Goal: Task Accomplishment & Management: Use online tool/utility

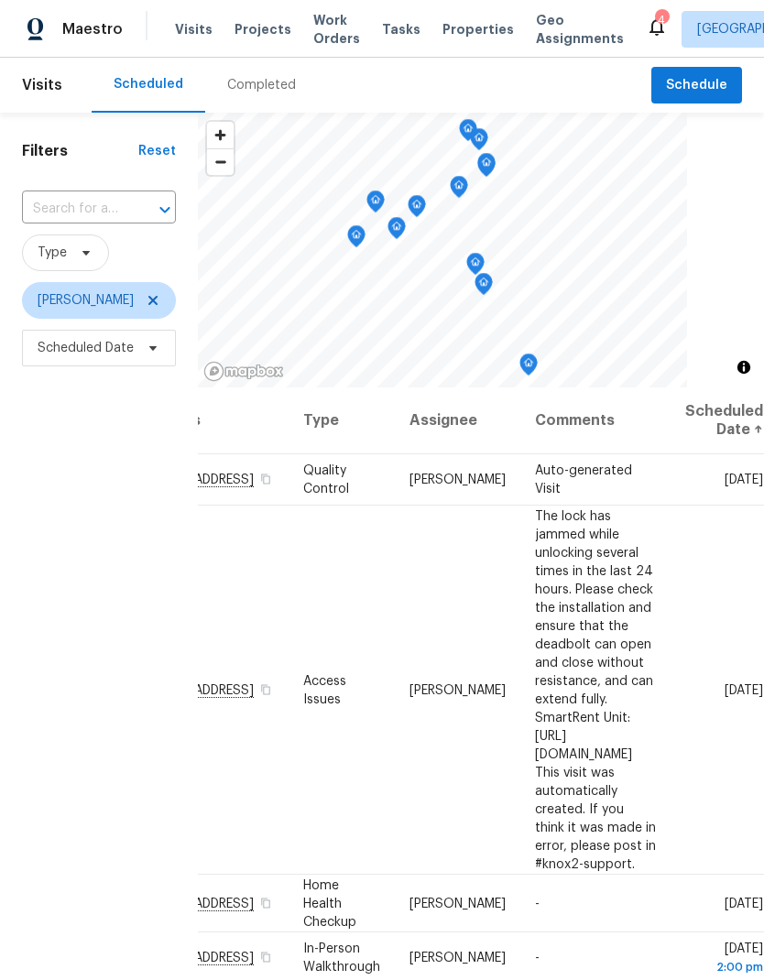
scroll to position [0, 201]
click at [0, 0] on icon at bounding box center [0, 0] width 0 height 0
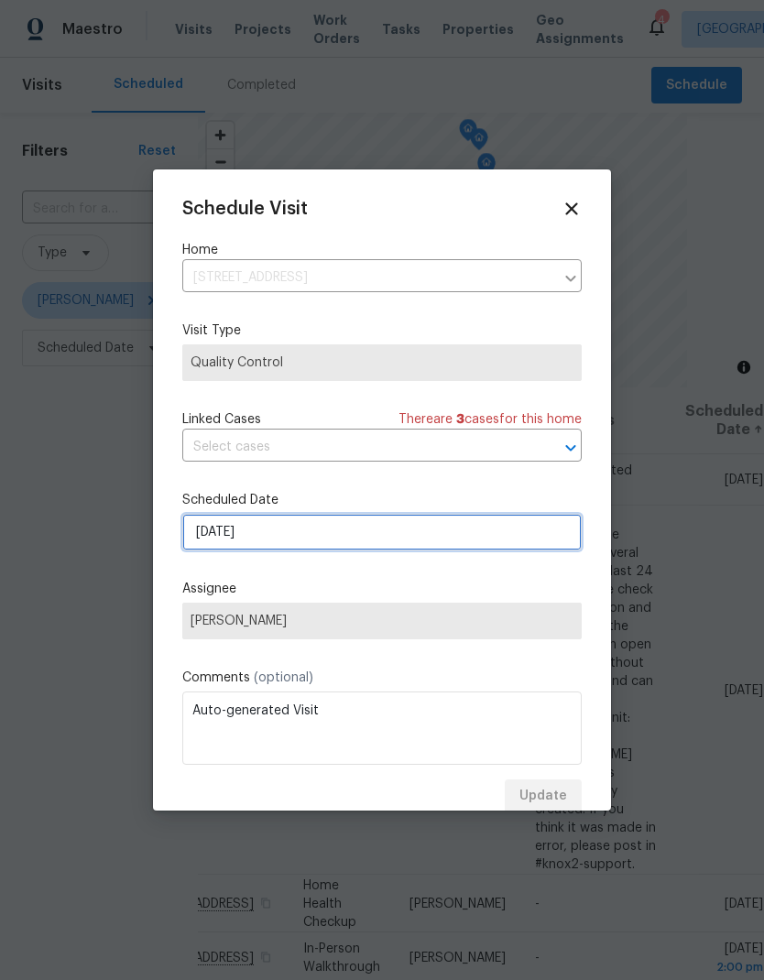
click at [201, 539] on input "[DATE]" at bounding box center [381, 532] width 399 height 37
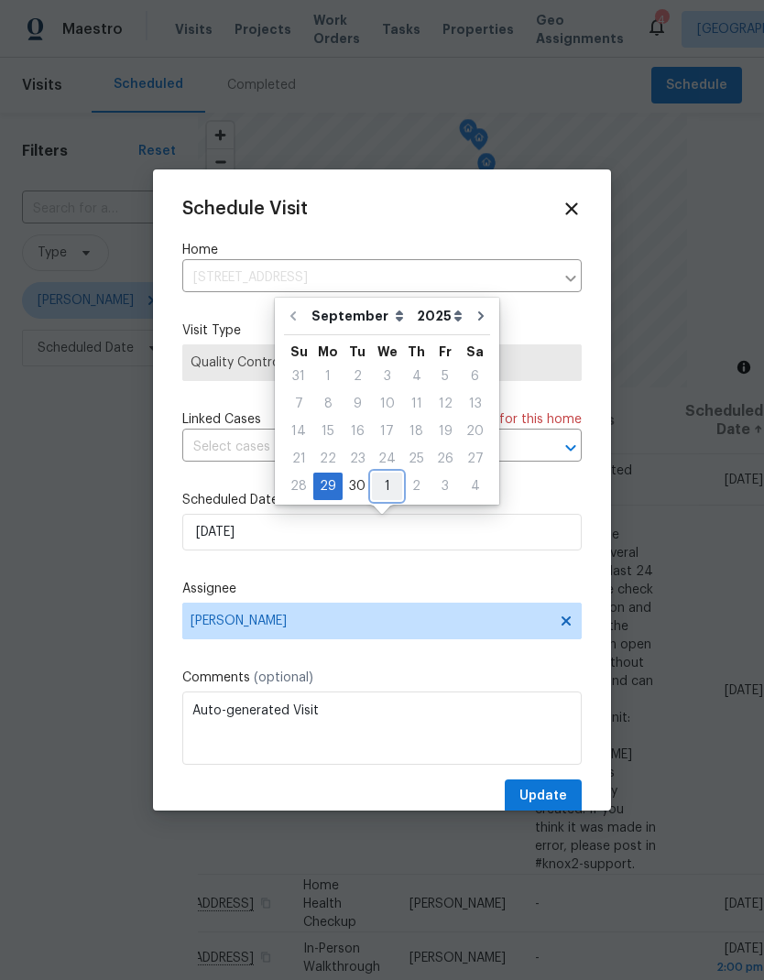
click at [388, 483] on div "1" at bounding box center [387, 487] width 30 height 26
type input "10/1/2025"
select select "9"
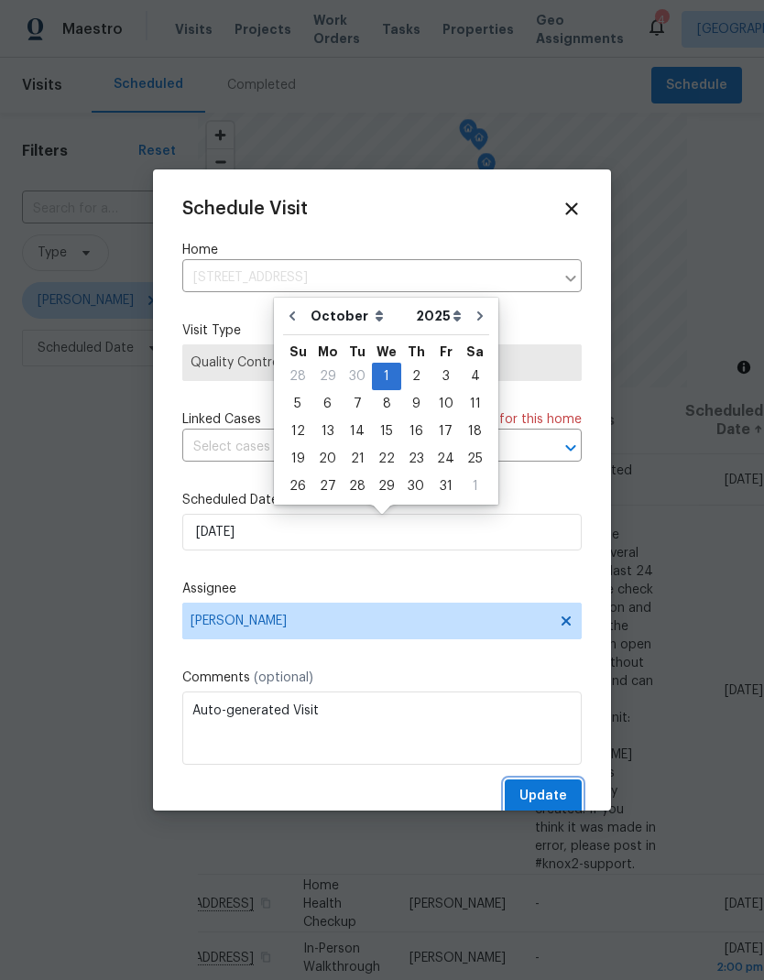
click at [561, 799] on span "Update" at bounding box center [543, 796] width 48 height 23
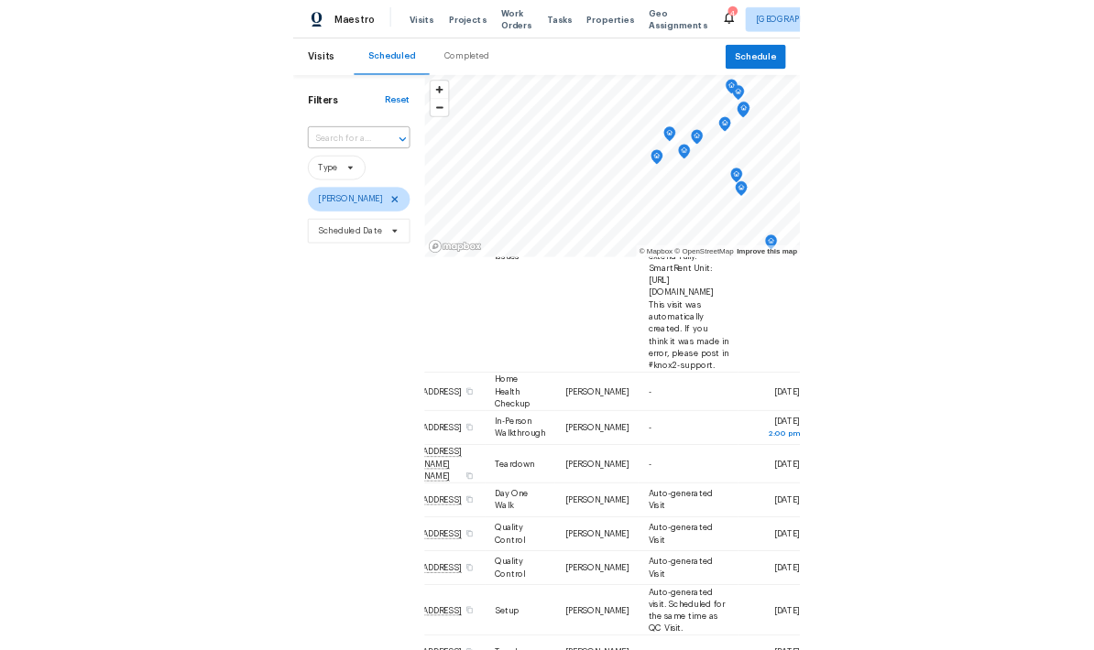
scroll to position [262, 0]
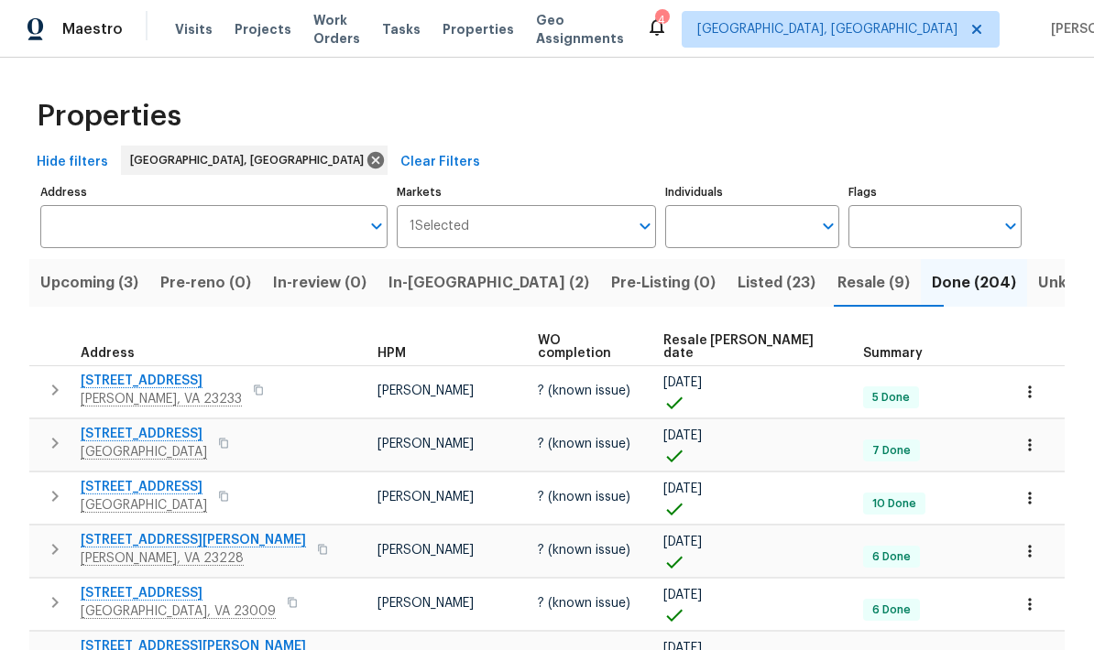
click at [442, 282] on span "In-reno (2)" at bounding box center [488, 283] width 201 height 26
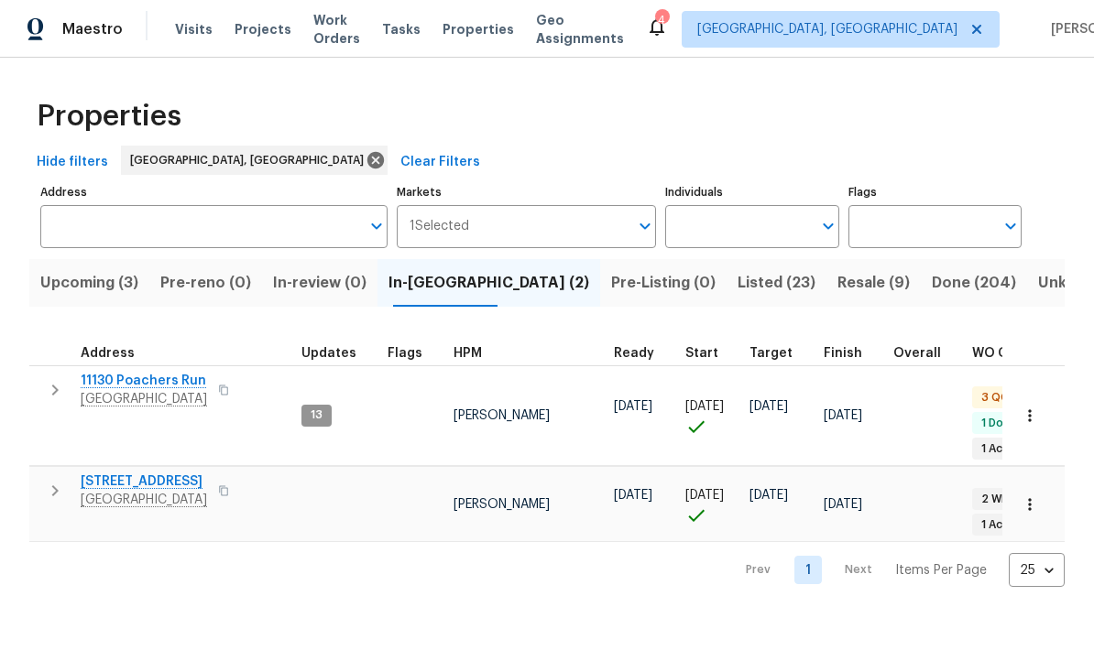
click at [137, 387] on span "11130 Poachers Run" at bounding box center [144, 381] width 126 height 18
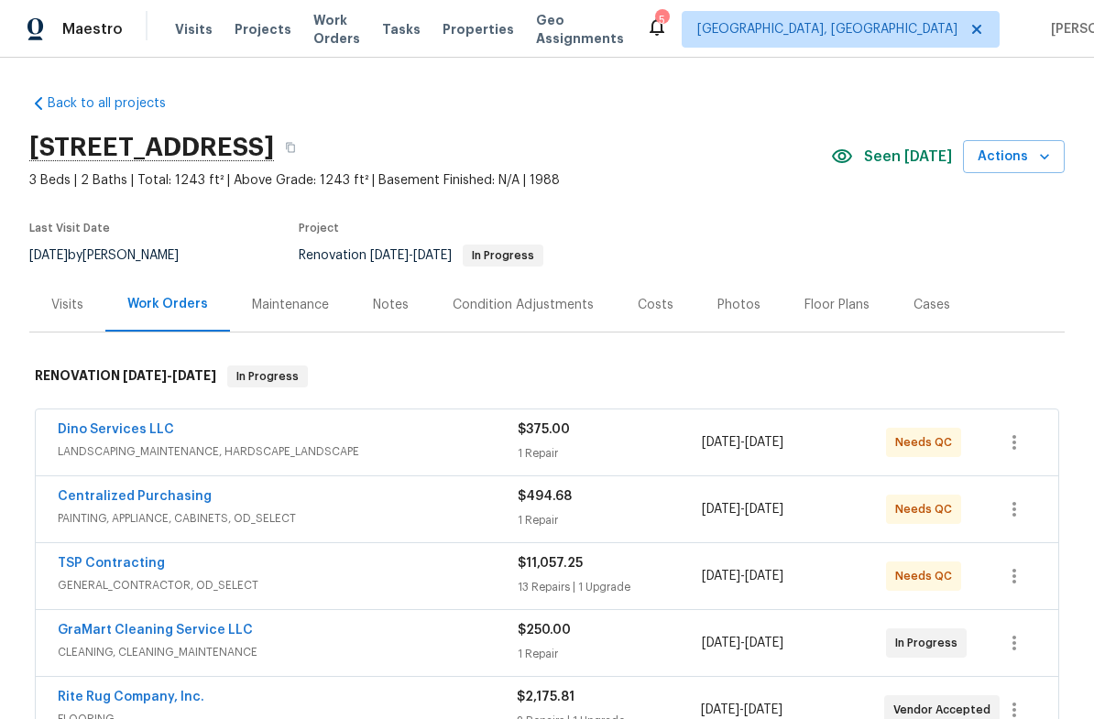
click at [982, 160] on span "Actions" at bounding box center [1013, 157] width 72 height 23
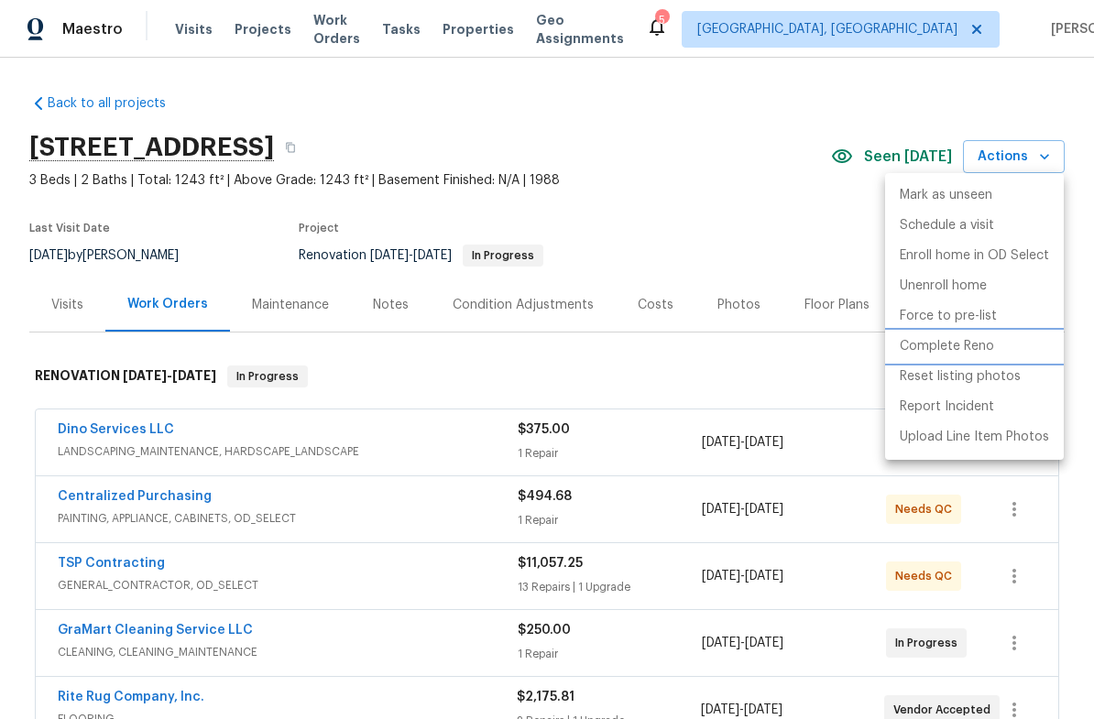
click at [1007, 347] on li "Complete Reno" at bounding box center [974, 347] width 179 height 30
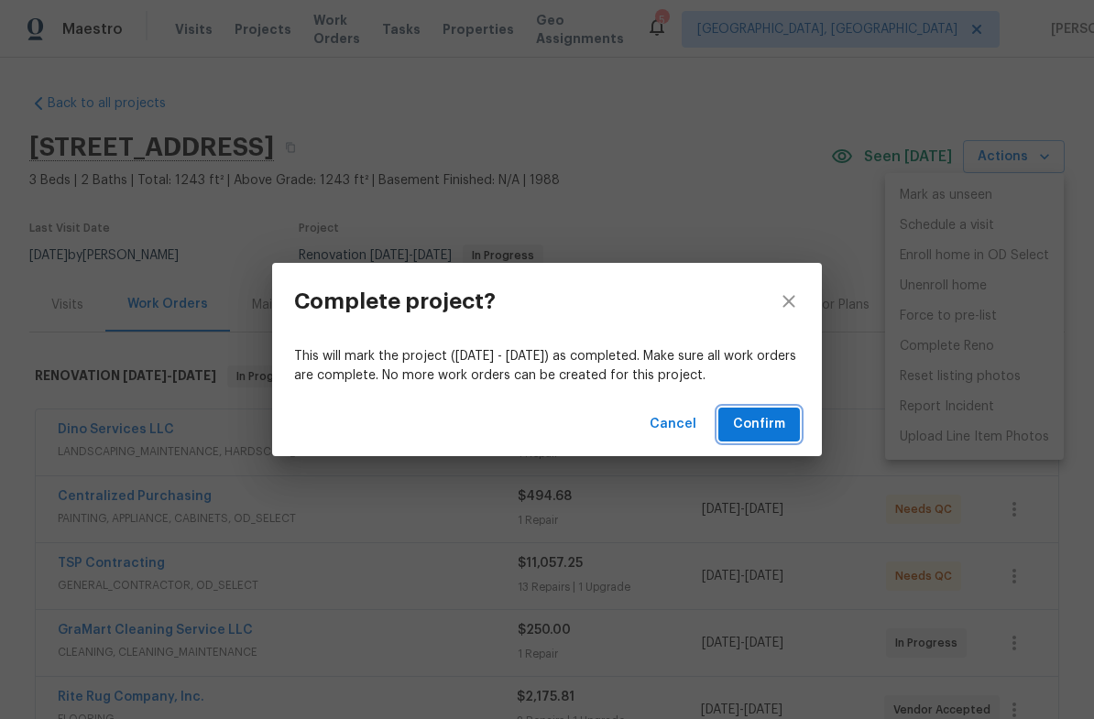
click at [768, 427] on span "Confirm" at bounding box center [759, 424] width 52 height 23
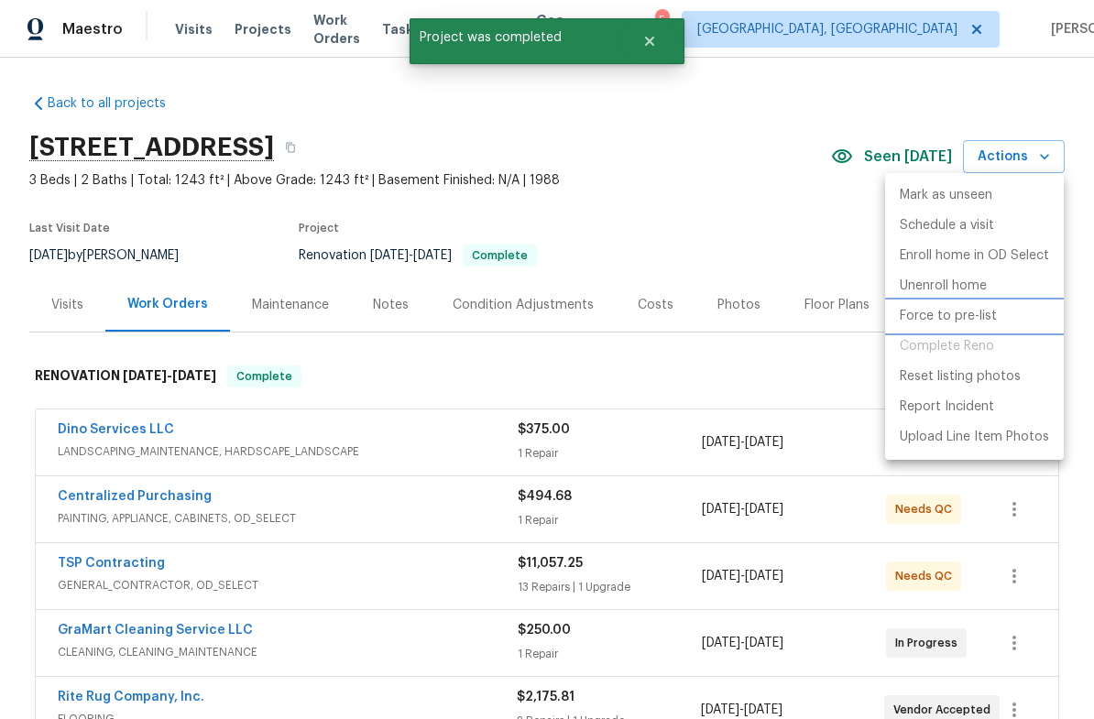
click at [988, 316] on p "Force to pre-list" at bounding box center [947, 316] width 97 height 19
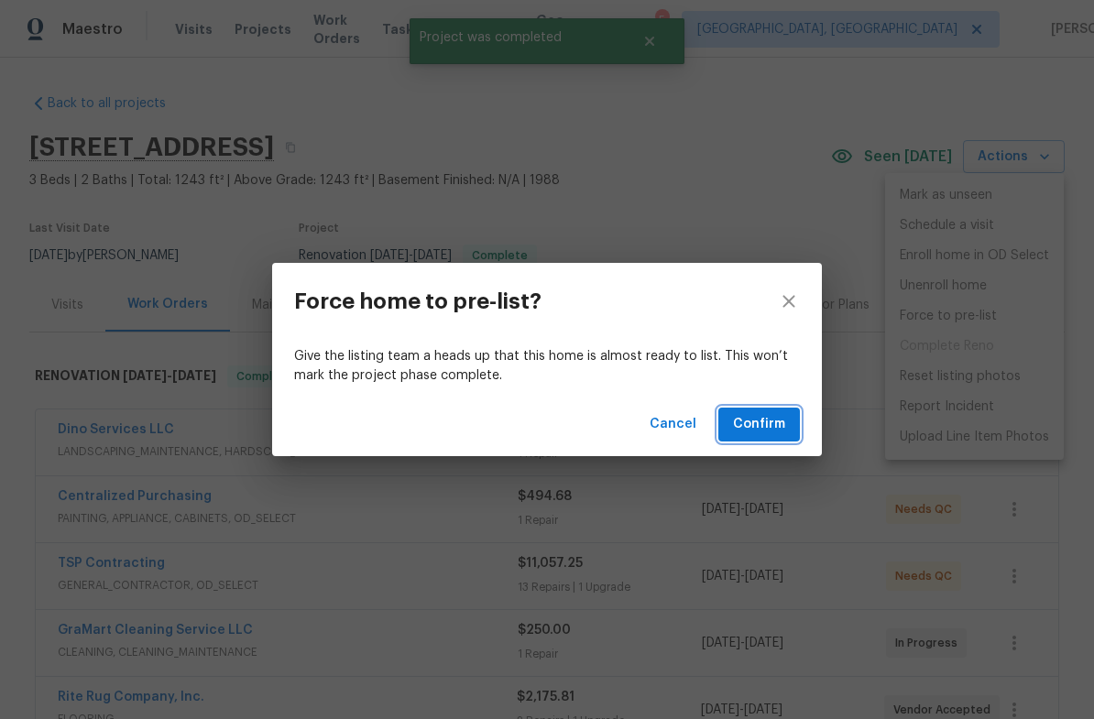
click at [777, 423] on span "Confirm" at bounding box center [759, 424] width 52 height 23
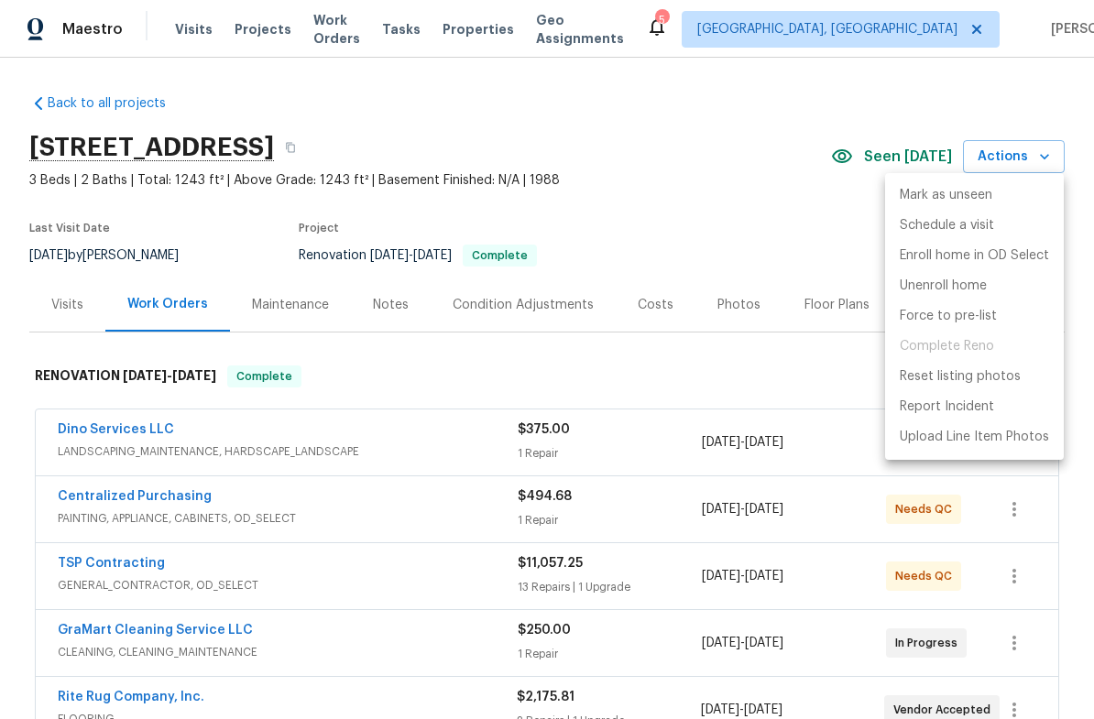
click at [765, 211] on div at bounding box center [547, 359] width 1094 height 719
